Goal: Information Seeking & Learning: Learn about a topic

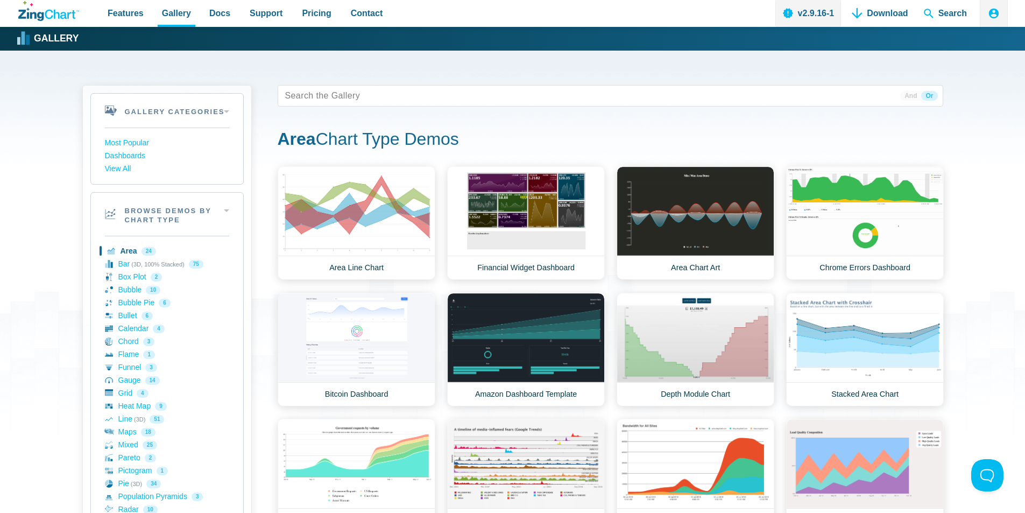
click at [40, 229] on div "Gallery Categories Most Popular Dashboards View All Browse by Category Most Pop…" at bounding box center [512, 508] width 1025 height 915
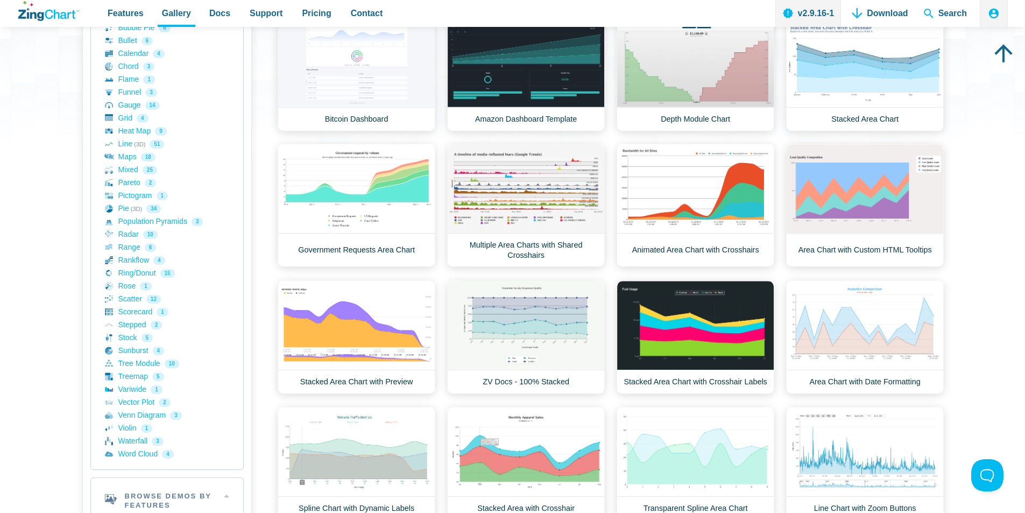
scroll to position [269, 0]
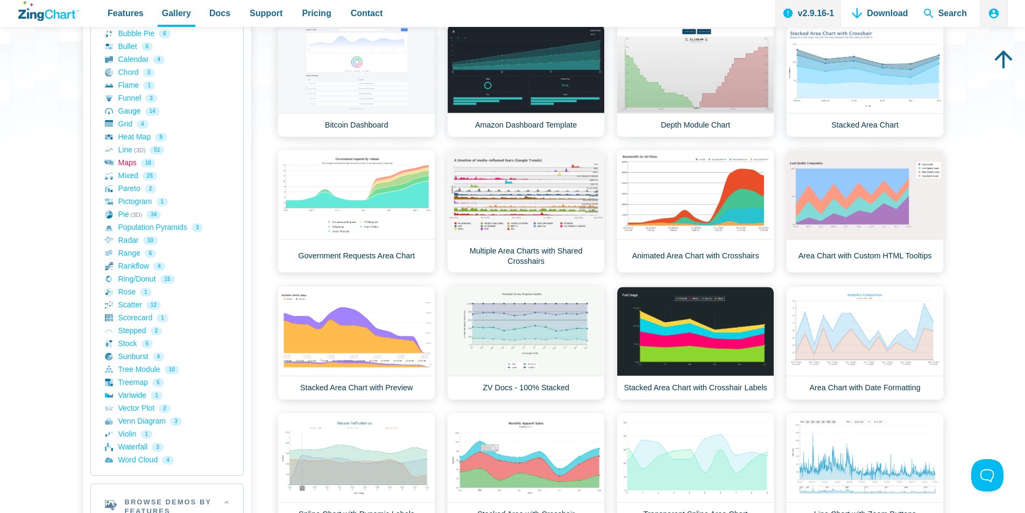
click at [129, 164] on link "Maps 18" at bounding box center [167, 163] width 124 height 13
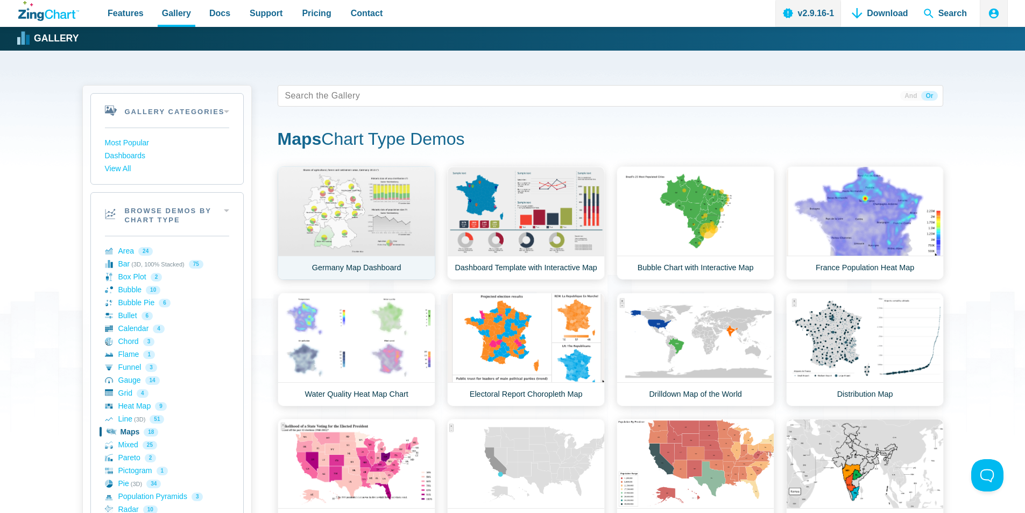
click at [347, 219] on link "Germany Map Dashboard" at bounding box center [357, 223] width 158 height 114
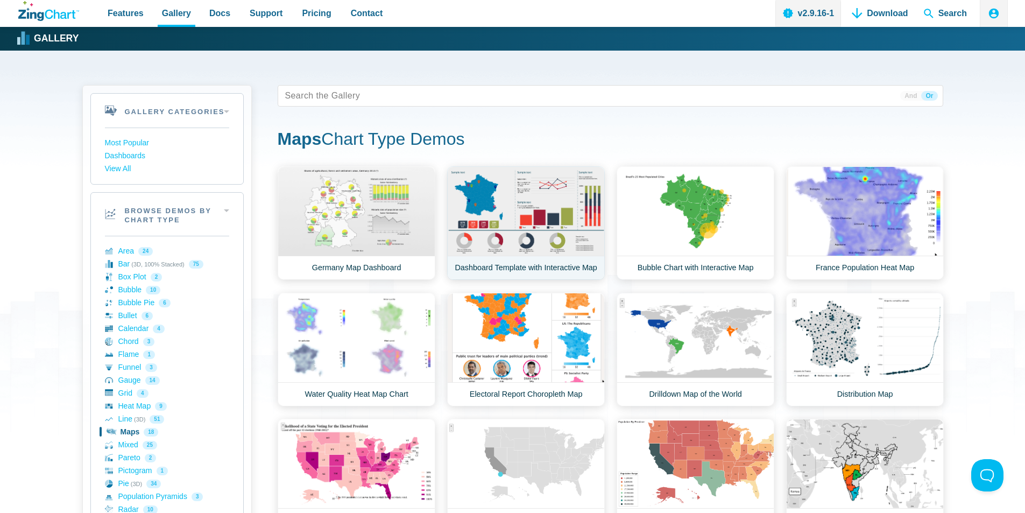
click at [461, 199] on link "Dashboard Template with Interactive Map" at bounding box center [526, 223] width 158 height 114
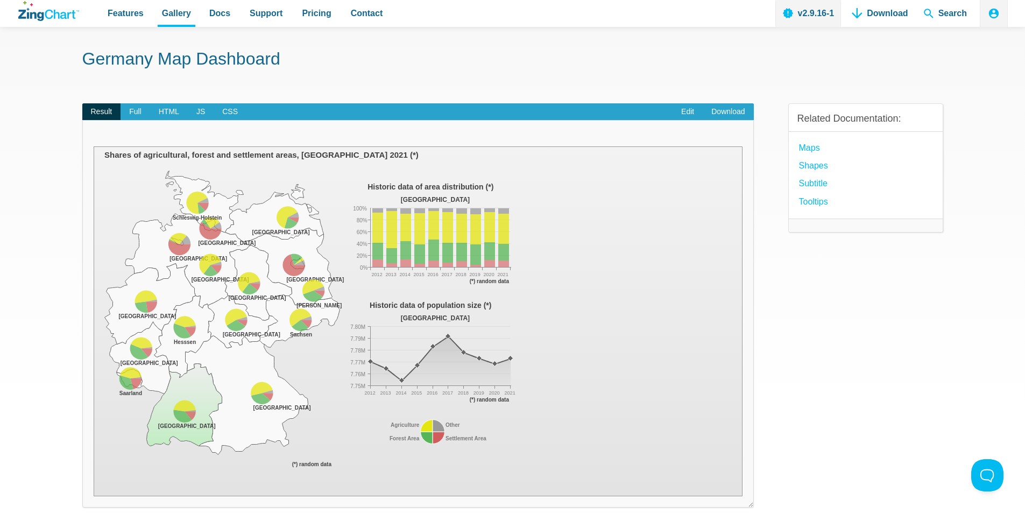
scroll to position [54, 0]
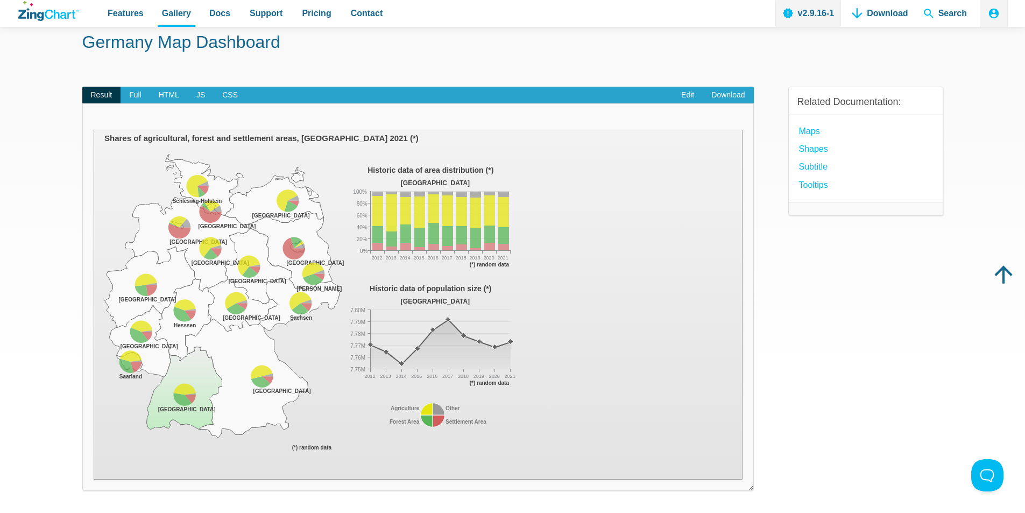
click at [94, 480] on area "Bayern" at bounding box center [94, 480] width 0 height 0
click at [94, 480] on area "App Content" at bounding box center [94, 480] width 0 height 0
click at [94, 480] on area "Bayern" at bounding box center [94, 480] width 0 height 0
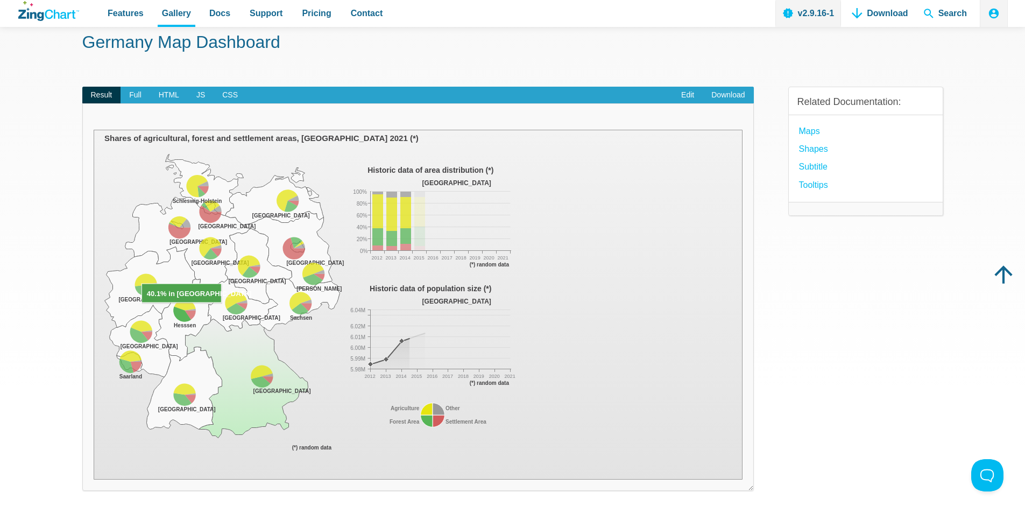
click at [94, 480] on area "App Content" at bounding box center [94, 480] width 0 height 0
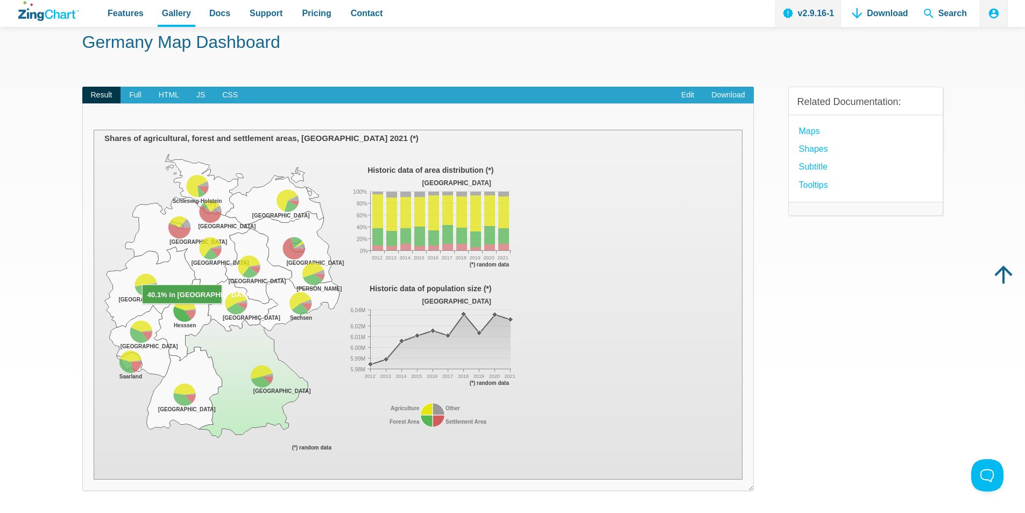
click at [94, 480] on area "App Content" at bounding box center [94, 480] width 0 height 0
click at [94, 480] on area "Hesssen" at bounding box center [94, 480] width 0 height 0
click at [94, 480] on area "Baden-Württemberg" at bounding box center [94, 480] width 0 height 0
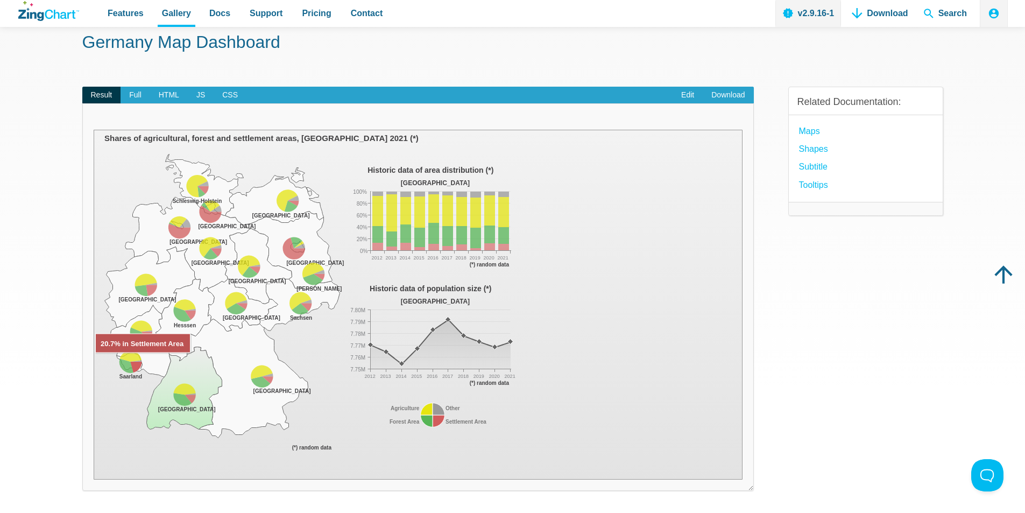
click at [94, 480] on area "App Content" at bounding box center [94, 480] width 0 height 0
click at [94, 480] on area "Saarland" at bounding box center [94, 480] width 0 height 0
click at [94, 480] on area "Rheinland-Pfalz" at bounding box center [94, 480] width 0 height 0
click at [94, 480] on area "Nordrhein-Westfalen" at bounding box center [94, 480] width 0 height 0
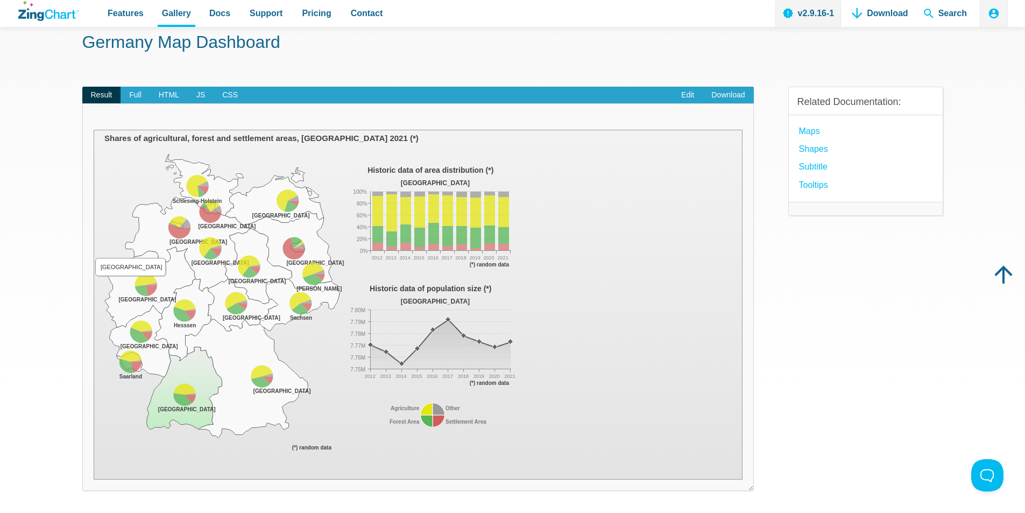
click at [94, 480] on area "Nordrhein-Westfalen" at bounding box center [94, 480] width 0 height 0
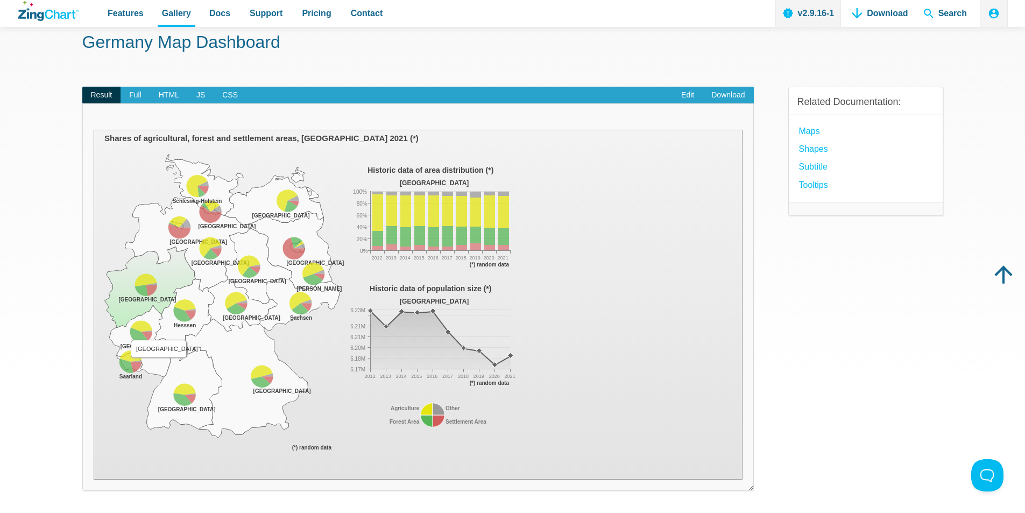
click at [94, 480] on area "Rheinland-Pfalz" at bounding box center [94, 480] width 0 height 0
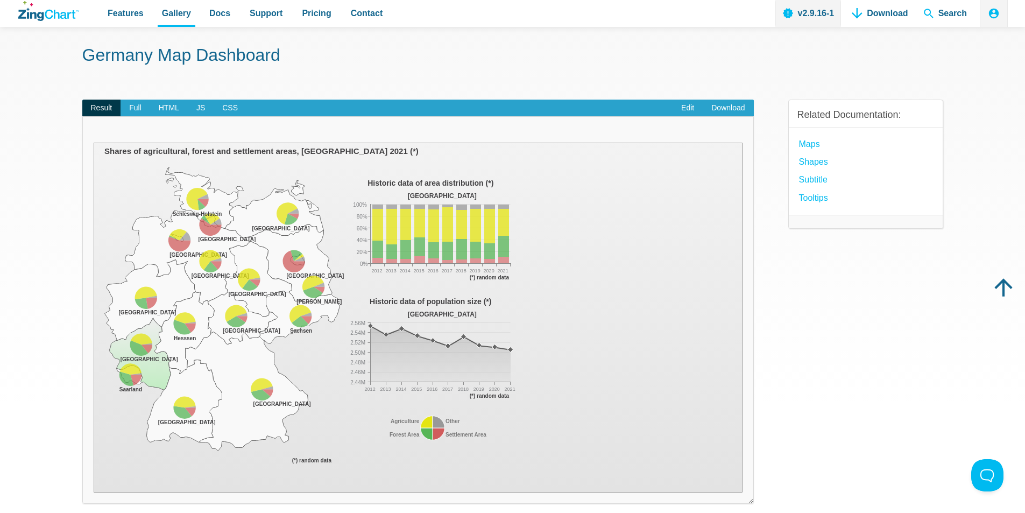
scroll to position [108, 0]
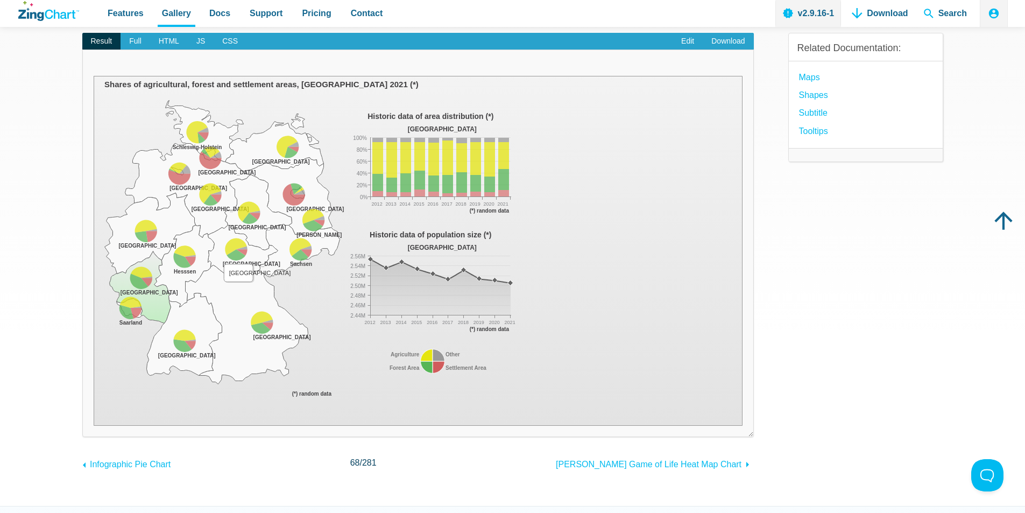
click at [94, 426] on area "Bayern" at bounding box center [94, 426] width 0 height 0
